Goal: Task Accomplishment & Management: Use online tool/utility

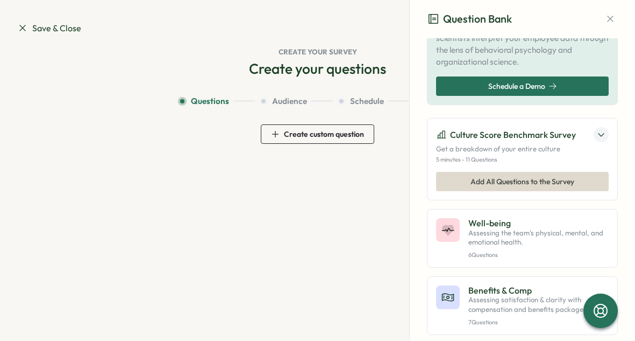
scroll to position [150, 0]
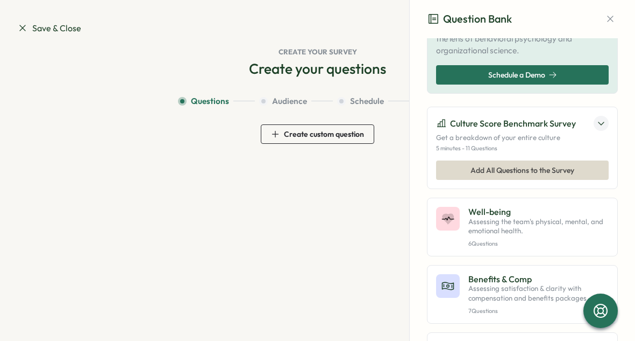
click at [597, 119] on icon at bounding box center [601, 123] width 9 height 9
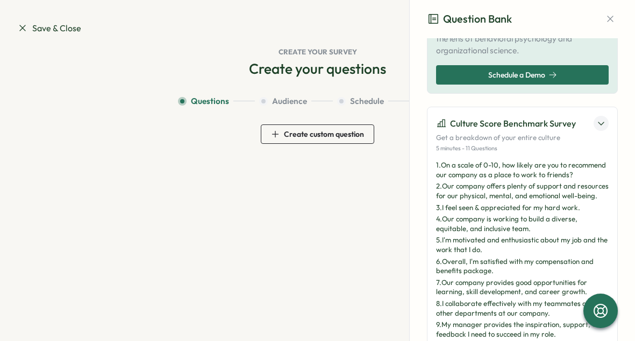
drag, startPoint x: 451, startPoint y: 120, endPoint x: 528, endPoint y: 118, distance: 76.4
click at [528, 118] on p "Culture Score Benchmark Survey" at bounding box center [513, 123] width 126 height 13
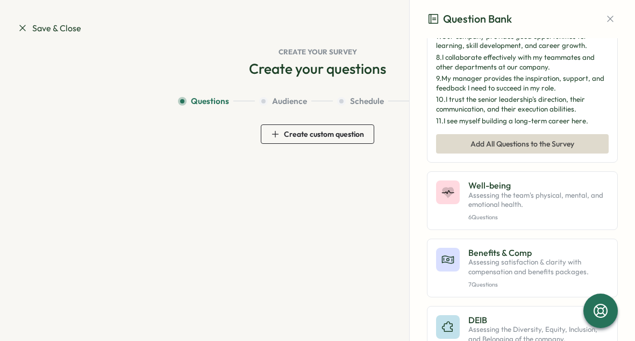
scroll to position [400, 0]
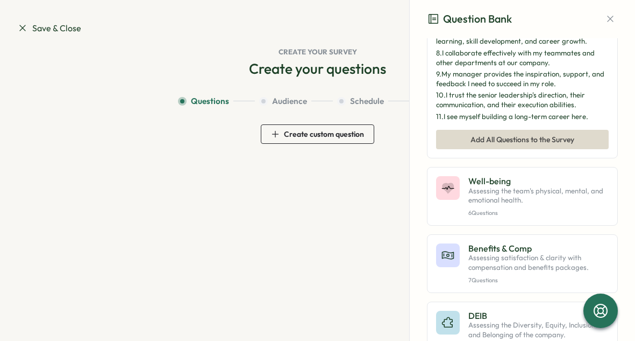
drag, startPoint x: 583, startPoint y: 136, endPoint x: 475, endPoint y: 66, distance: 129.5
click at [475, 66] on div "1 . On a scale of 0-10, how likely are you to recommend our company as a place …" at bounding box center [522, 15] width 173 height 211
click at [475, 66] on div "8 . I collaborate effectively with my teammates and other departments at our co…" at bounding box center [522, 57] width 173 height 19
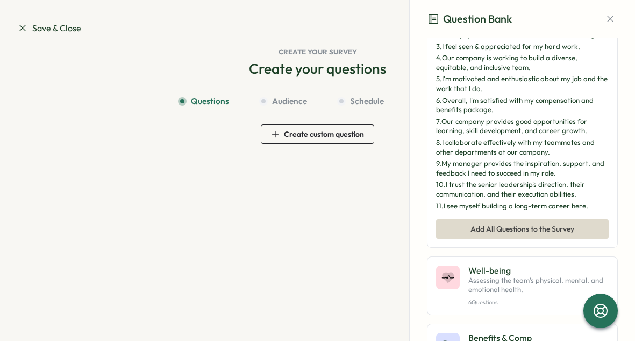
scroll to position [315, 0]
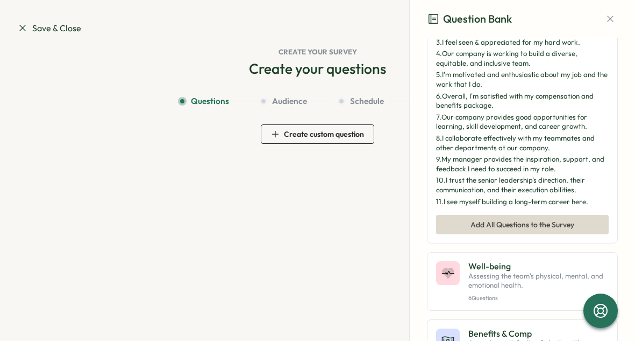
click at [467, 234] on div "Add All Questions to the Survey" at bounding box center [523, 224] width 152 height 18
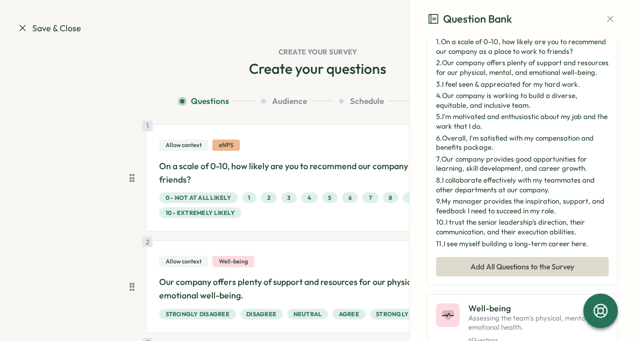
scroll to position [271, 0]
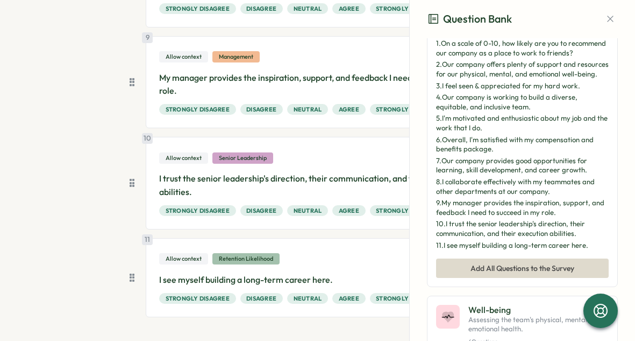
scroll to position [882, 0]
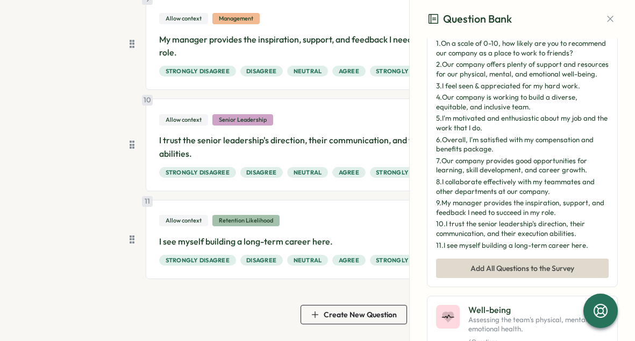
click at [442, 45] on div "1 . On a scale of 0-10, how likely are you to recommend our company as a place …" at bounding box center [522, 48] width 173 height 19
drag, startPoint x: 442, startPoint y: 41, endPoint x: 457, endPoint y: 175, distance: 135.3
click at [457, 176] on div "1 . On a scale of 0-10, how likely are you to recommend our company as a place …" at bounding box center [522, 144] width 173 height 211
click at [605, 21] on icon "button" at bounding box center [610, 18] width 11 height 11
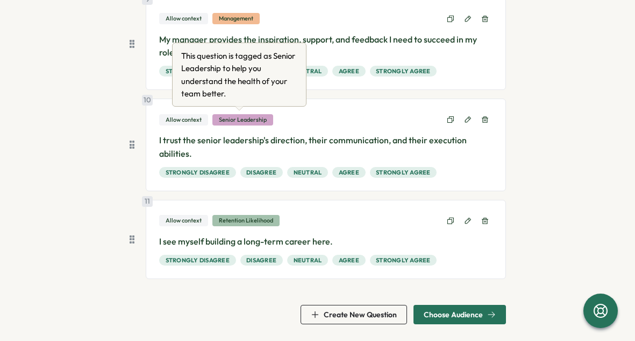
drag, startPoint x: 463, startPoint y: 257, endPoint x: 187, endPoint y: 46, distance: 347.8
click at [187, 46] on body "Save & Close Question Bank Draft Surveys Create your survey Create your questio…" at bounding box center [317, 170] width 635 height 341
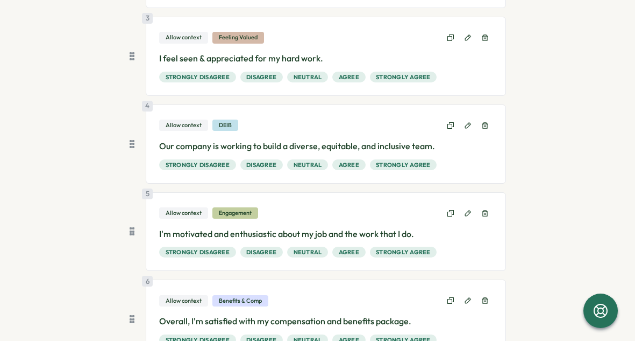
scroll to position [74, 0]
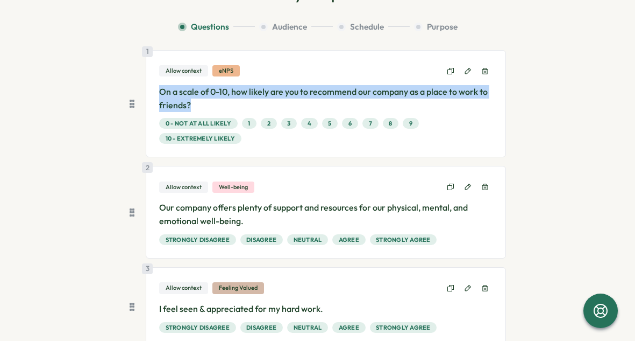
drag, startPoint x: 200, startPoint y: 104, endPoint x: 153, endPoint y: 93, distance: 47.6
click at [153, 93] on div "1 Allow context eNPS On a scale of 0-10, how likely are you to recommend our co…" at bounding box center [326, 104] width 360 height 108
copy p "On a scale of 0-10, how likely are you to recommend our company as a place to w…"
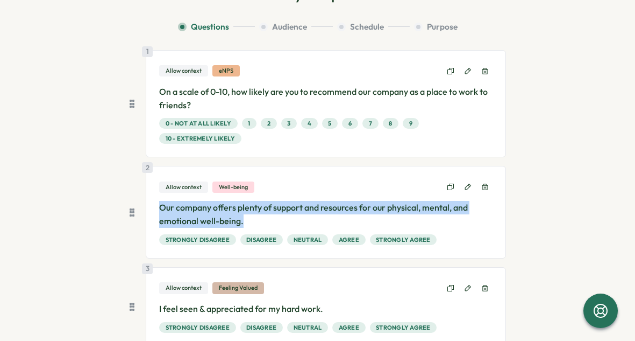
drag, startPoint x: 243, startPoint y: 221, endPoint x: 158, endPoint y: 210, distance: 85.2
click at [159, 210] on p "Our company offers plenty of support and resources for our physical, mental, an…" at bounding box center [326, 214] width 334 height 27
copy p "Our company offers plenty of support and resources for our physical, mental, an…"
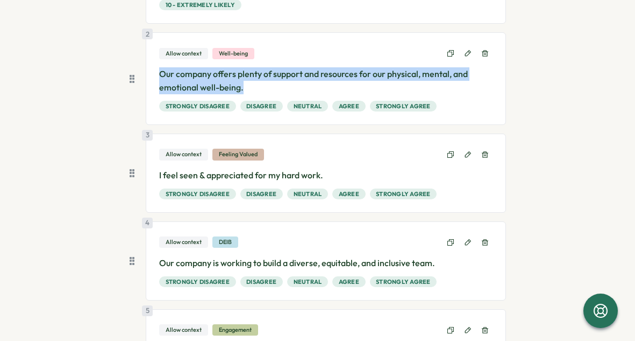
scroll to position [213, 0]
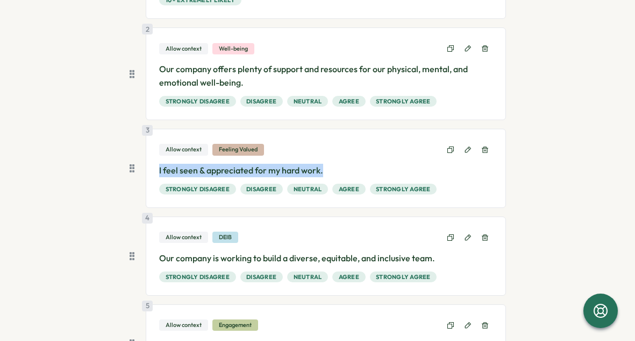
drag, startPoint x: 330, startPoint y: 171, endPoint x: 157, endPoint y: 173, distance: 173.8
click at [159, 173] on p "I feel seen & appreciated for my hard work." at bounding box center [326, 170] width 334 height 13
copy p "I feel seen & appreciated for my hard work."
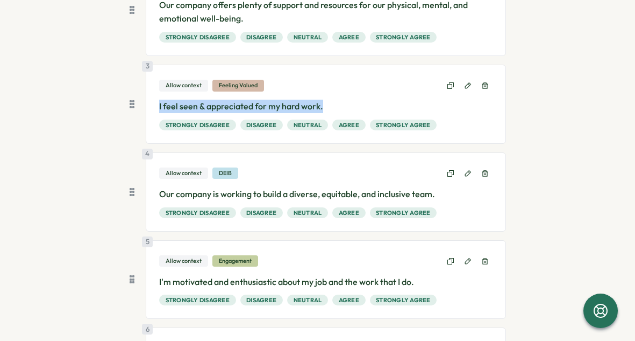
scroll to position [284, 0]
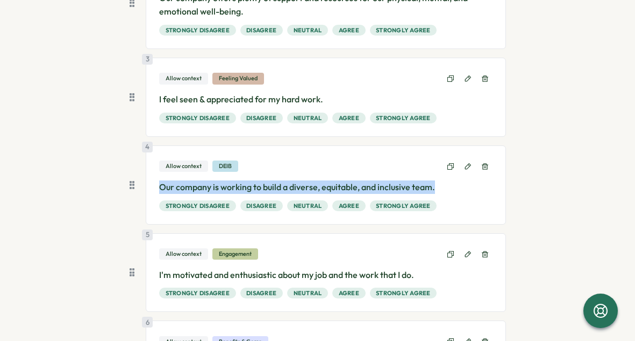
drag, startPoint x: 438, startPoint y: 190, endPoint x: 158, endPoint y: 190, distance: 279.8
click at [159, 190] on p "Our company is working to build a diverse, equitable, and inclusive team." at bounding box center [326, 186] width 334 height 13
copy p "Our company is working to build a diverse, equitable, and inclusive team."
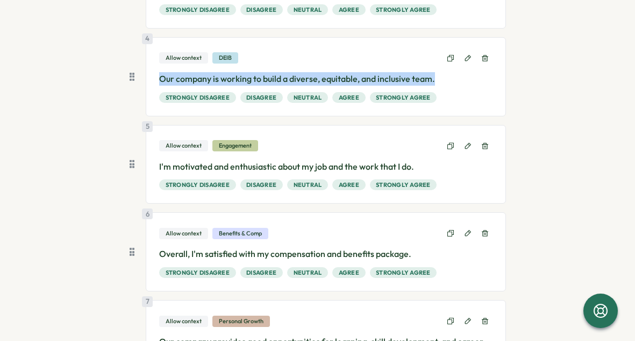
scroll to position [396, 0]
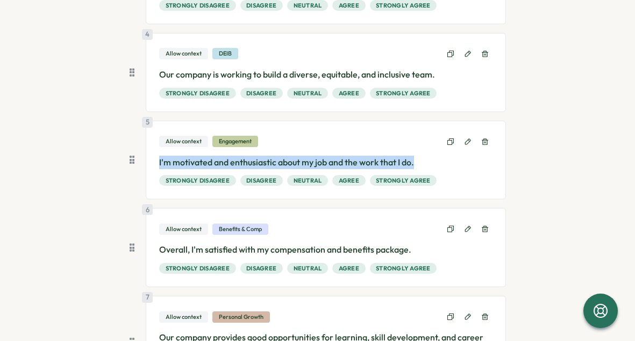
drag, startPoint x: 420, startPoint y: 162, endPoint x: 155, endPoint y: 164, distance: 264.7
click at [155, 164] on div "5 Allow context Engagement I'm motivated and enthusiastic about my job and the …" at bounding box center [326, 160] width 360 height 79
copy p "I'm motivated and enthusiastic about my job and the work that I do."
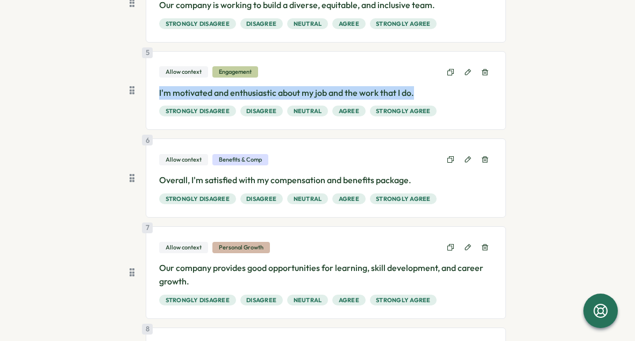
scroll to position [476, 0]
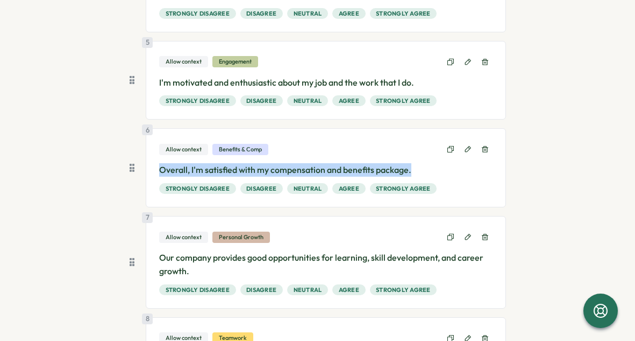
drag, startPoint x: 416, startPoint y: 170, endPoint x: 154, endPoint y: 169, distance: 262.0
click at [154, 169] on div "6 Allow context Benefits & Comp Overall, I'm satisfied with my compensation and…" at bounding box center [326, 167] width 360 height 79
copy p "Overall, I'm satisfied with my compensation and benefits package."
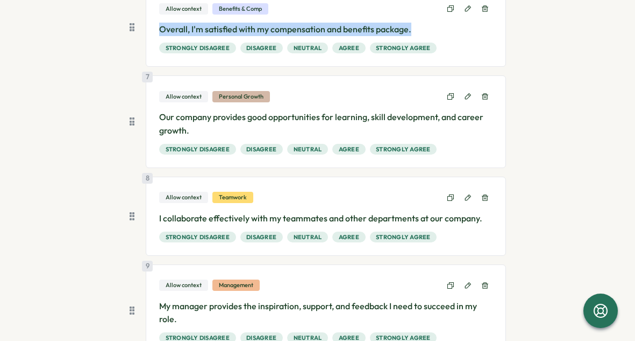
scroll to position [624, 0]
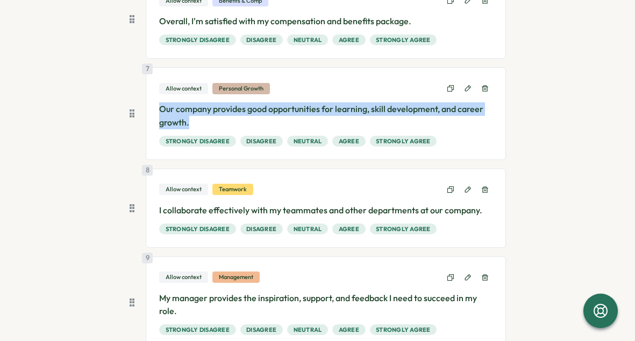
drag, startPoint x: 192, startPoint y: 122, endPoint x: 155, endPoint y: 113, distance: 38.1
click at [155, 113] on div "7 Allow context Personal Growth Our company provides good opportunities for lea…" at bounding box center [326, 113] width 360 height 93
copy p "Our company provides good opportunities for learning, skill development, and ca…"
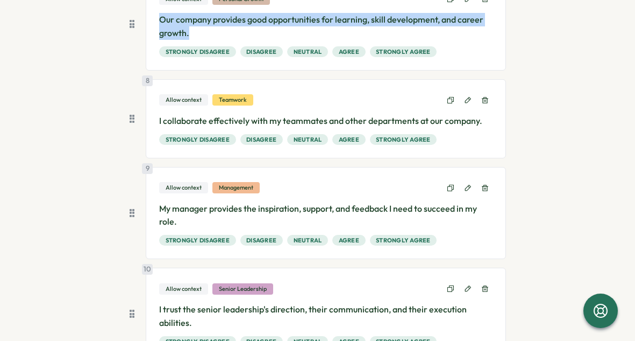
scroll to position [746, 0]
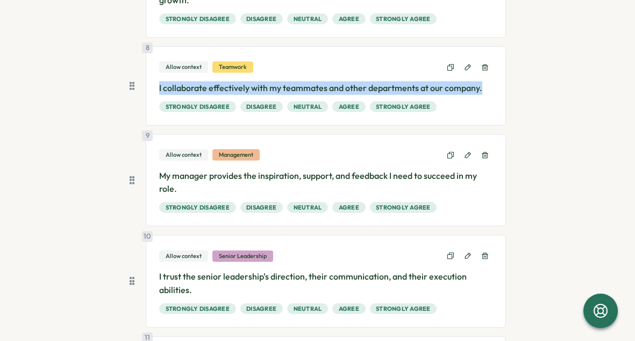
drag, startPoint x: 482, startPoint y: 90, endPoint x: 155, endPoint y: 90, distance: 327.1
click at [155, 90] on div "8 Allow context Teamwork I collaborate effectively with my teammates and other …" at bounding box center [326, 85] width 360 height 79
copy p "I collaborate effectively with my teammates and other departments at our compan…"
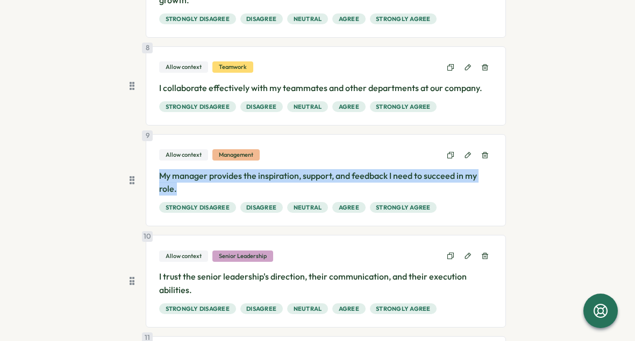
drag, startPoint x: 178, startPoint y: 192, endPoint x: 158, endPoint y: 177, distance: 24.6
click at [159, 177] on p "My manager provides the inspiration, support, and feedback I need to succeed in…" at bounding box center [326, 182] width 334 height 27
copy p "My manager provides the inspiration, support, and feedback I need to succeed in…"
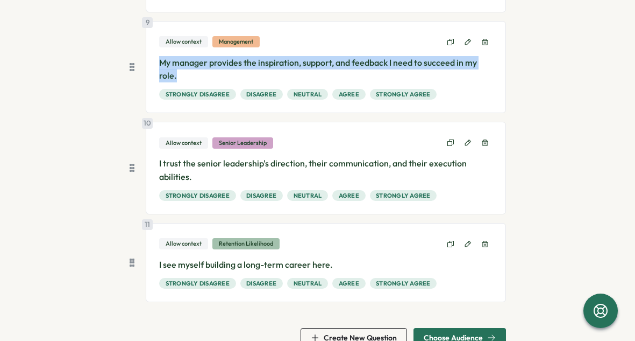
scroll to position [868, 0]
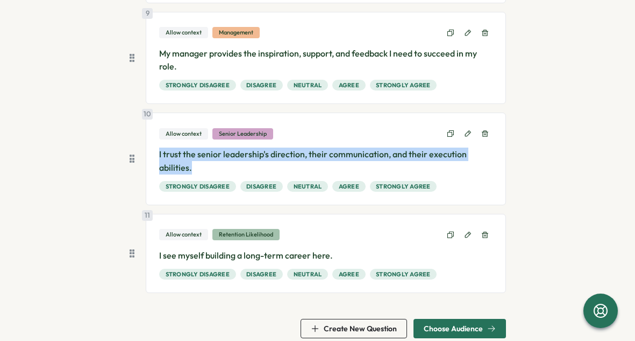
drag, startPoint x: 196, startPoint y: 164, endPoint x: 150, endPoint y: 154, distance: 46.9
click at [150, 154] on div "10 Allow context Senior Leadership I trust the senior leadership's direction, t…" at bounding box center [326, 158] width 360 height 93
copy p "I trust the senior leadership's direction, their communication, and their execu…"
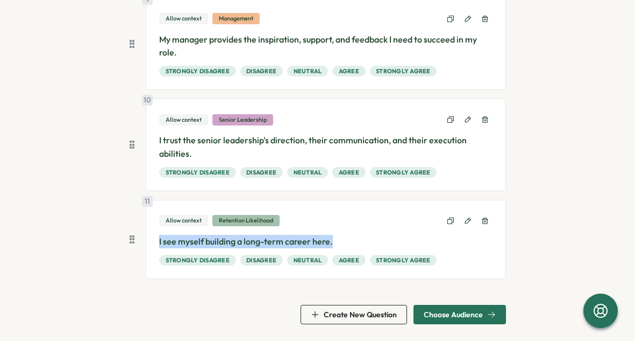
drag, startPoint x: 337, startPoint y: 243, endPoint x: 156, endPoint y: 241, distance: 180.8
click at [156, 241] on div "11 Allow context Retention Likelihood I see myself building a long-term career …" at bounding box center [326, 239] width 360 height 79
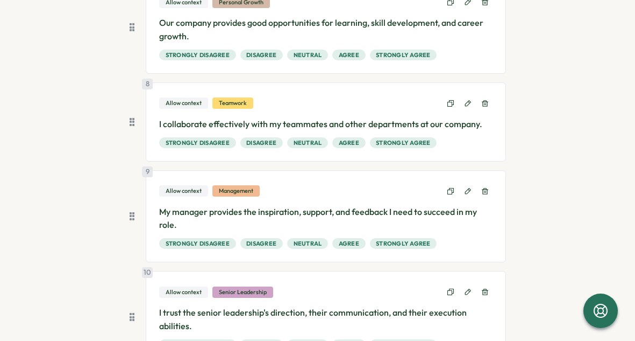
scroll to position [537, 0]
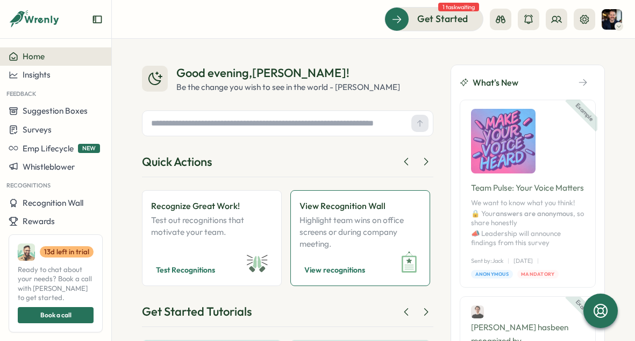
click at [371, 215] on p "Highlight team wins on office screens or during company meeting." at bounding box center [361, 232] width 122 height 36
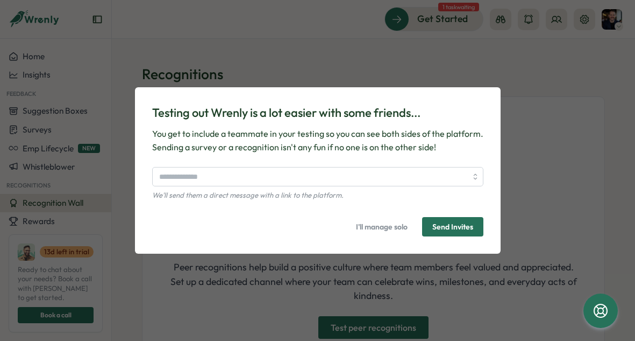
click at [520, 123] on div "Testing out Wrenly is a lot easier with some friends... You get to include a te…" at bounding box center [317, 170] width 635 height 341
click at [403, 229] on span "I'll manage solo" at bounding box center [382, 226] width 52 height 18
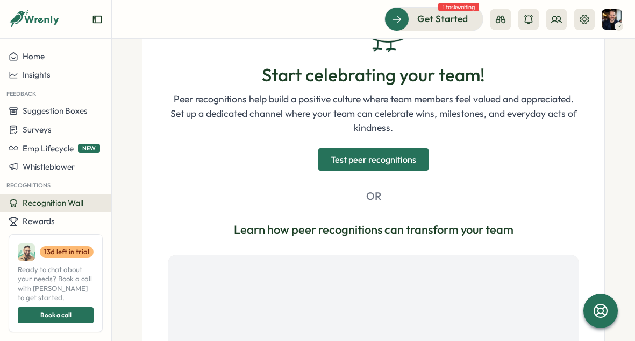
scroll to position [154, 0]
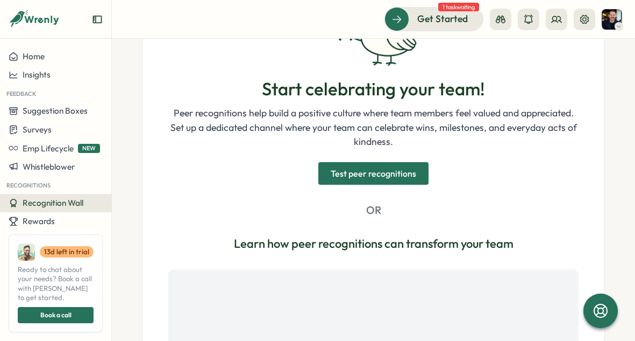
click at [410, 178] on span "Test peer recognitions" at bounding box center [374, 173] width 86 height 22
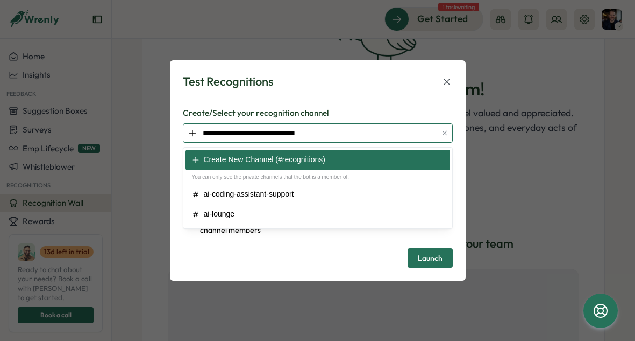
click at [420, 140] on input "**********" at bounding box center [318, 132] width 270 height 19
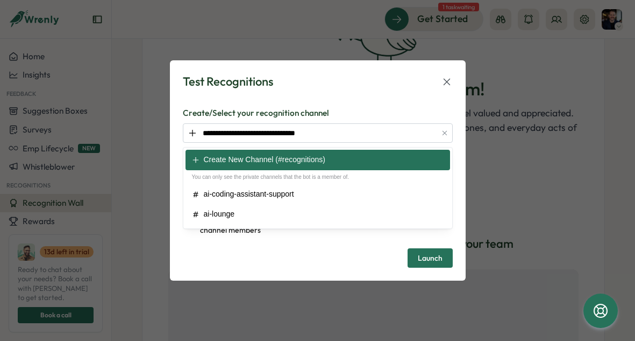
click at [399, 107] on p "Create/Select your recognition channel" at bounding box center [318, 113] width 270 height 12
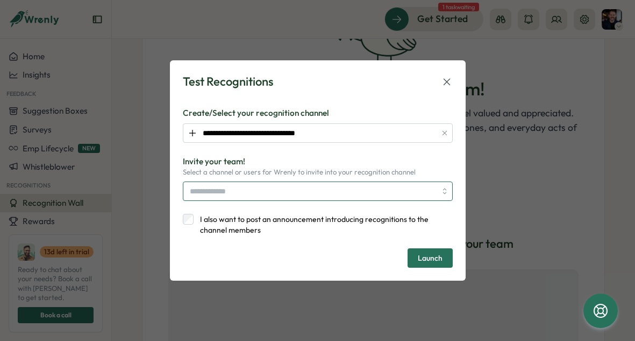
click at [300, 195] on input "search" at bounding box center [313, 191] width 246 height 18
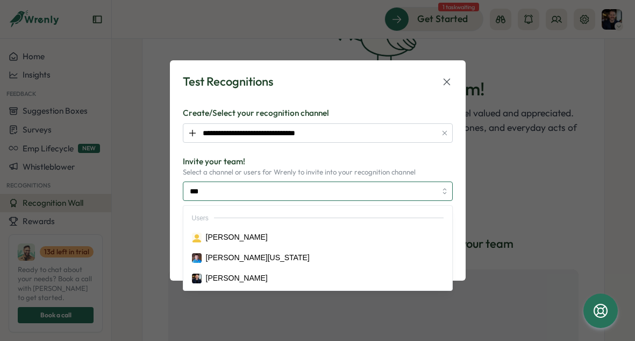
type input "****"
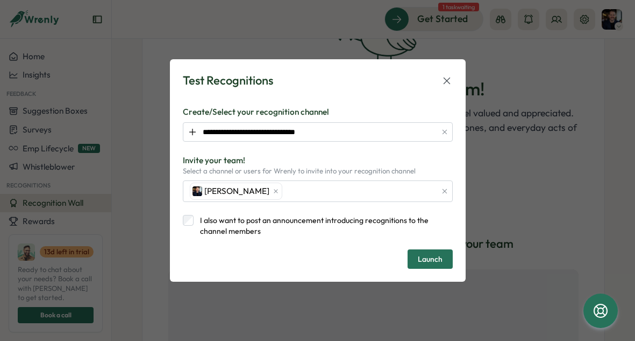
click at [416, 257] on button "Launch" at bounding box center [430, 258] width 45 height 19
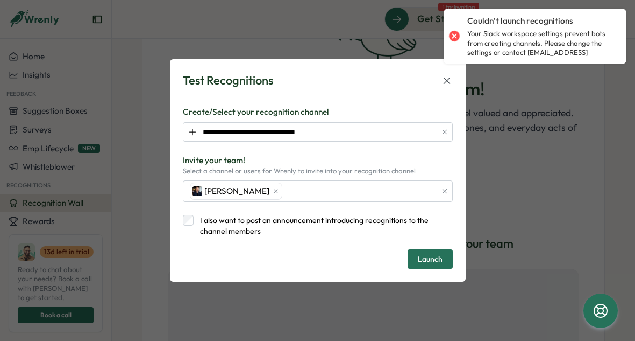
click at [453, 37] on div at bounding box center [454, 36] width 15 height 15
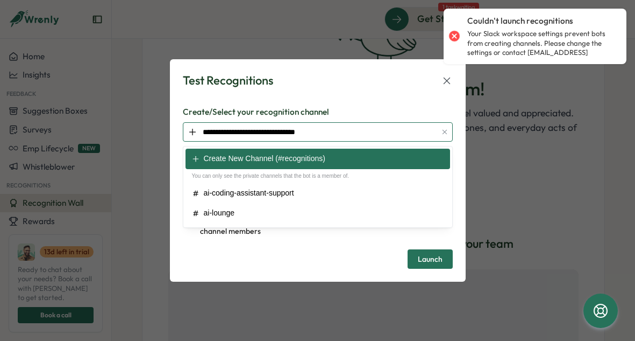
click at [329, 134] on input "**********" at bounding box center [318, 131] width 270 height 19
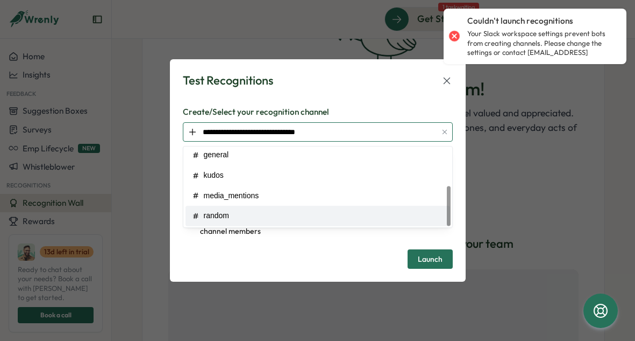
scroll to position [80, 0]
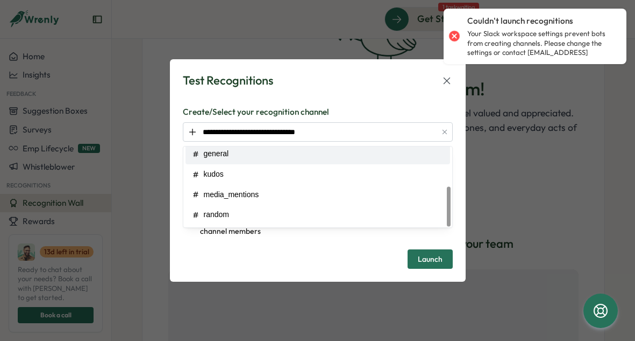
click at [448, 80] on icon at bounding box center [447, 81] width 12 height 12
